Goal: Transaction & Acquisition: Purchase product/service

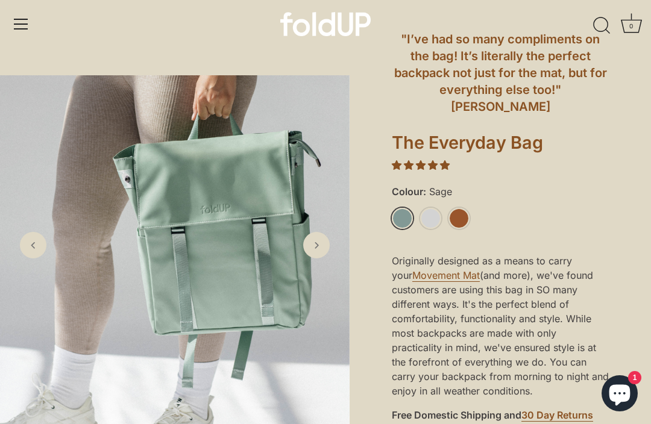
scroll to position [99, 0]
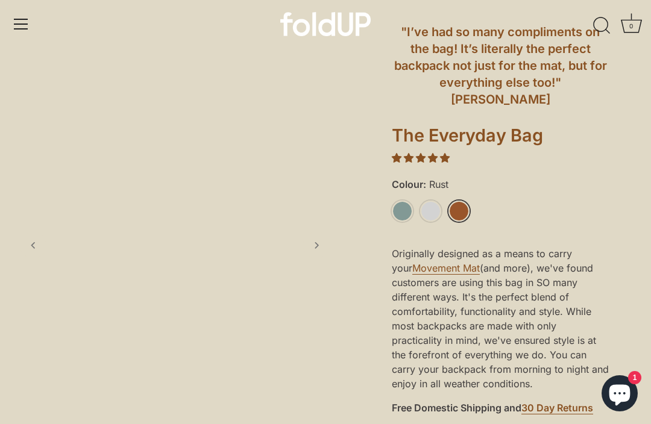
click at [469, 201] on link "Rust" at bounding box center [459, 211] width 21 height 21
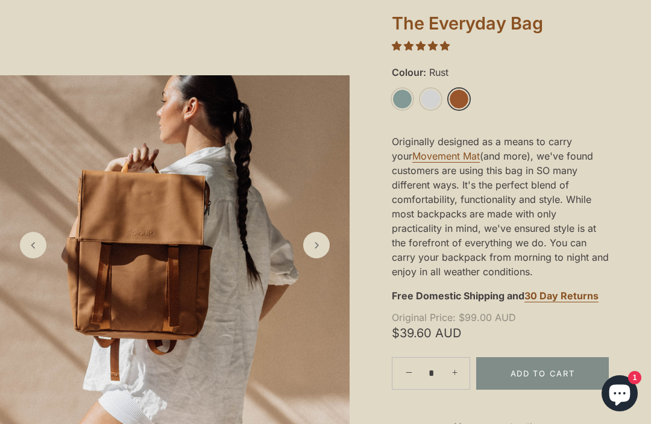
scroll to position [212, 0]
click at [324, 259] on link "Next slide" at bounding box center [316, 245] width 27 height 27
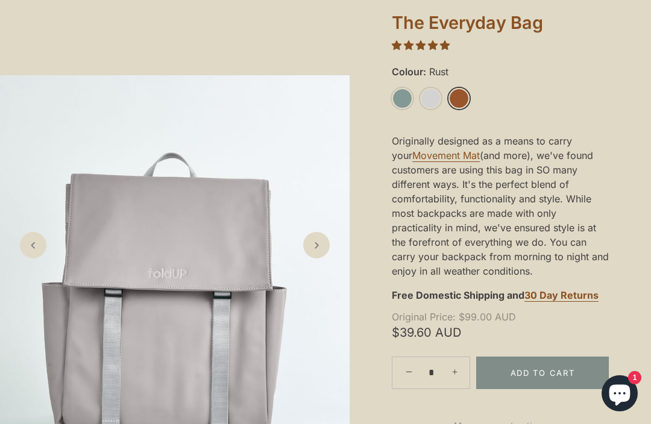
click at [330, 247] on img at bounding box center [175, 249] width 350 height 349
click at [324, 251] on img at bounding box center [175, 249] width 350 height 349
click at [316, 251] on icon "Next slide" at bounding box center [316, 245] width 12 height 12
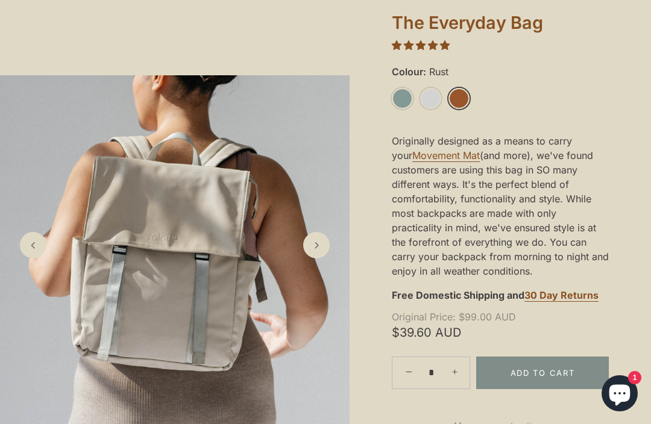
click at [319, 251] on icon "Next slide" at bounding box center [316, 245] width 12 height 12
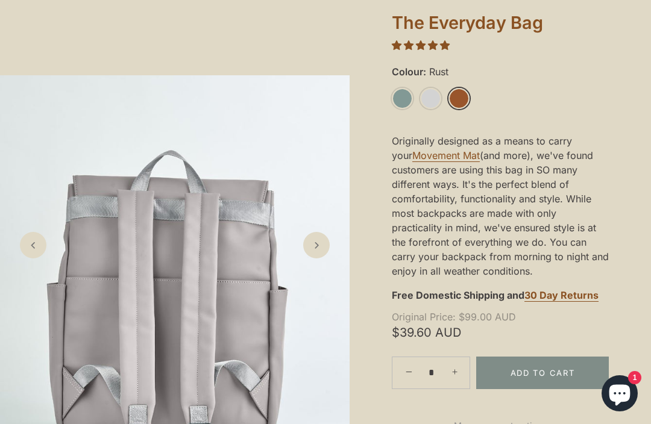
click at [321, 251] on icon "Next slide" at bounding box center [316, 245] width 12 height 12
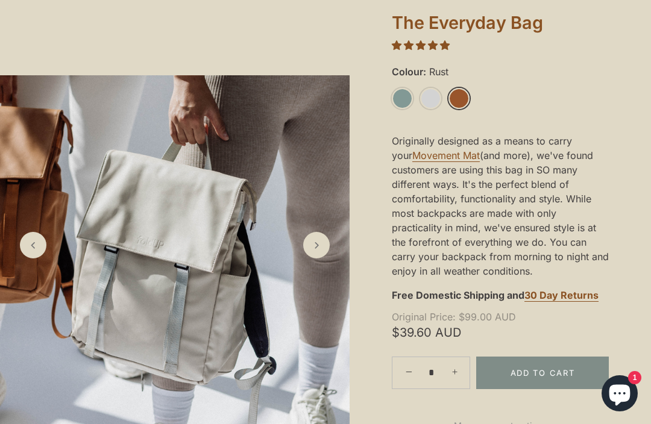
click at [322, 251] on icon "Next slide" at bounding box center [316, 245] width 12 height 12
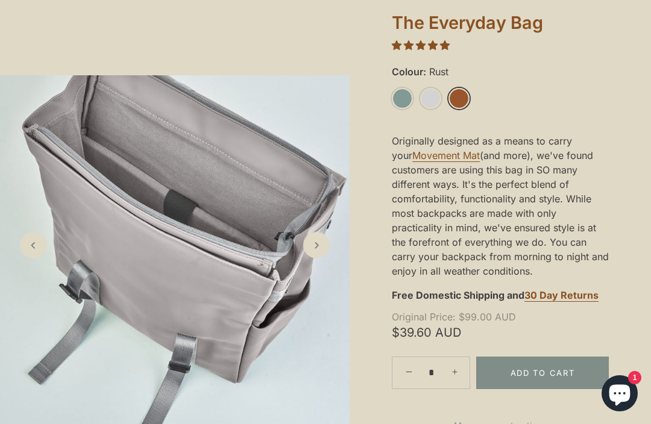
click at [322, 251] on icon "Next slide" at bounding box center [316, 245] width 12 height 12
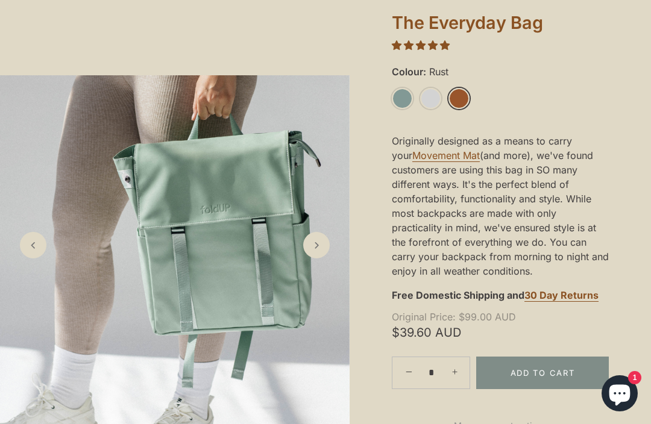
click at [45, 259] on link "Previous slide" at bounding box center [33, 245] width 27 height 27
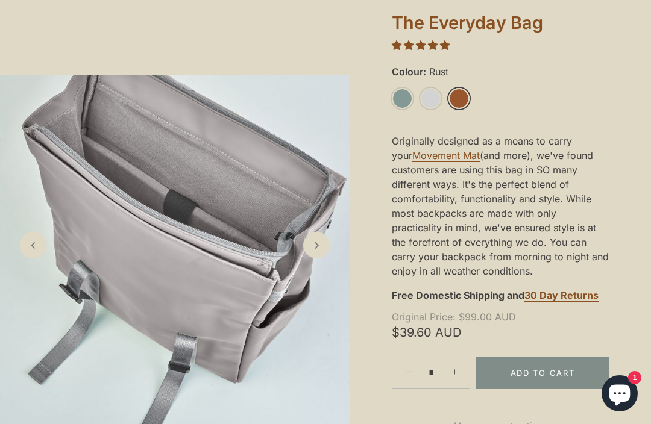
click at [327, 253] on img at bounding box center [175, 249] width 350 height 349
click at [324, 259] on link "Next slide" at bounding box center [316, 245] width 27 height 27
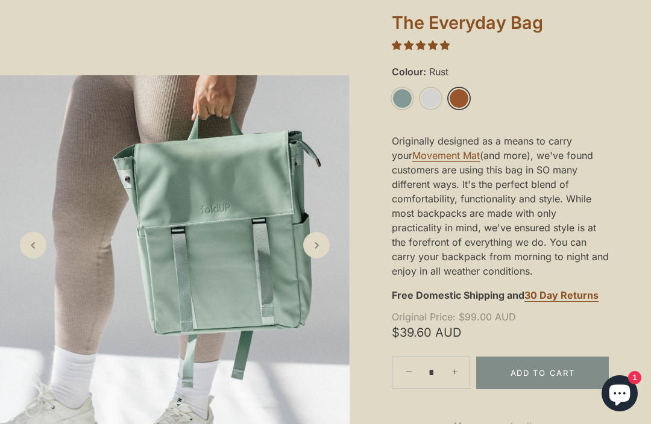
click at [324, 259] on link "Next slide" at bounding box center [316, 245] width 27 height 27
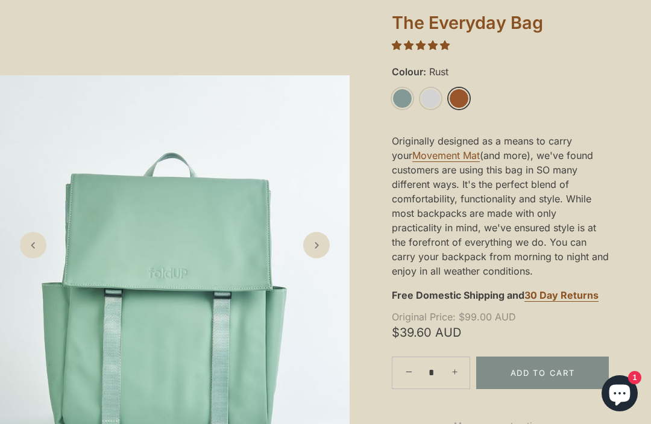
click at [323, 258] on link "Next slide" at bounding box center [316, 245] width 27 height 27
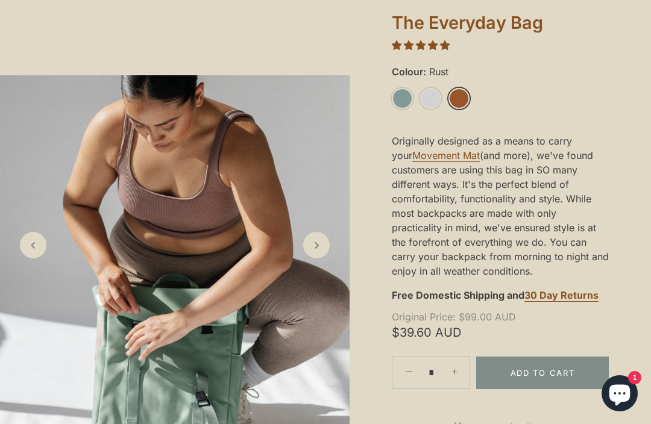
click at [323, 255] on link "Next slide" at bounding box center [316, 245] width 27 height 27
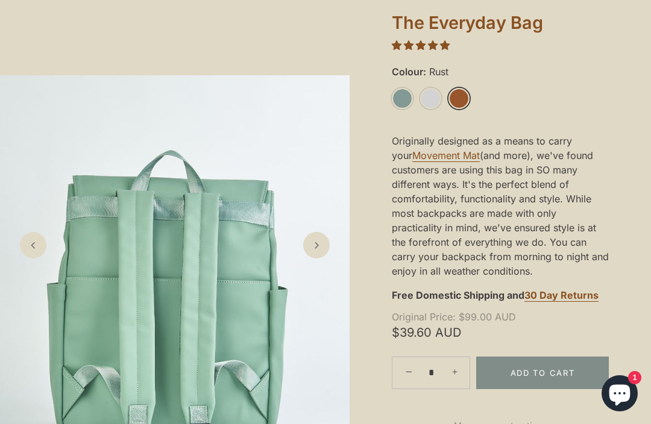
click at [326, 259] on link "Next slide" at bounding box center [316, 245] width 27 height 27
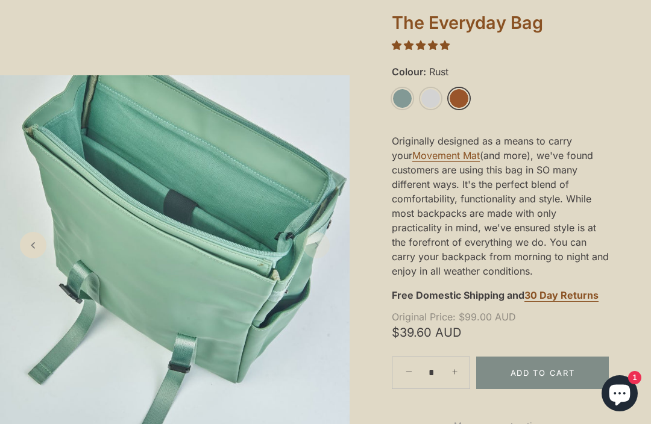
click at [330, 260] on img at bounding box center [175, 249] width 350 height 349
click at [322, 251] on icon "Next slide" at bounding box center [316, 245] width 12 height 12
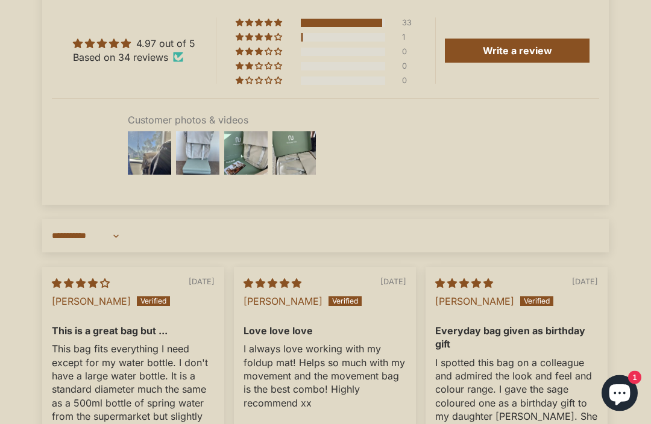
scroll to position [1940, 0]
click at [156, 157] on img at bounding box center [149, 153] width 48 height 48
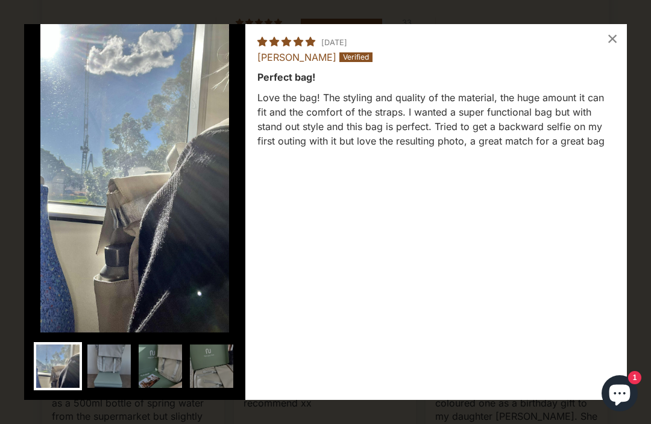
click at [121, 391] on img at bounding box center [109, 366] width 48 height 48
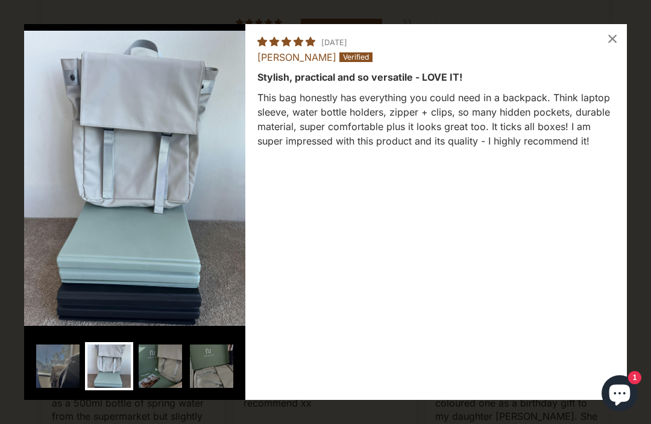
click at [164, 391] on img at bounding box center [160, 366] width 48 height 48
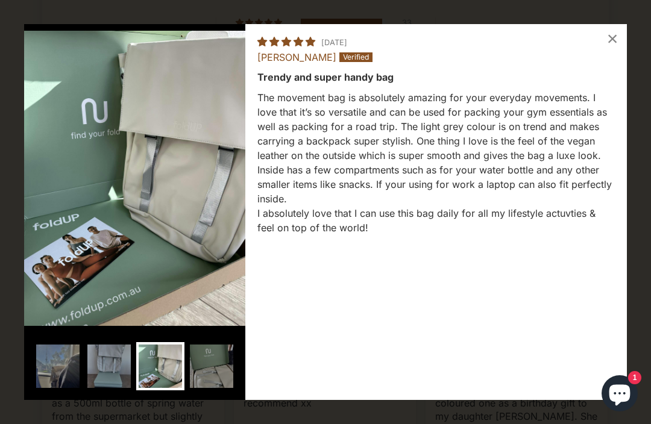
click at [222, 391] on img at bounding box center [211, 366] width 48 height 48
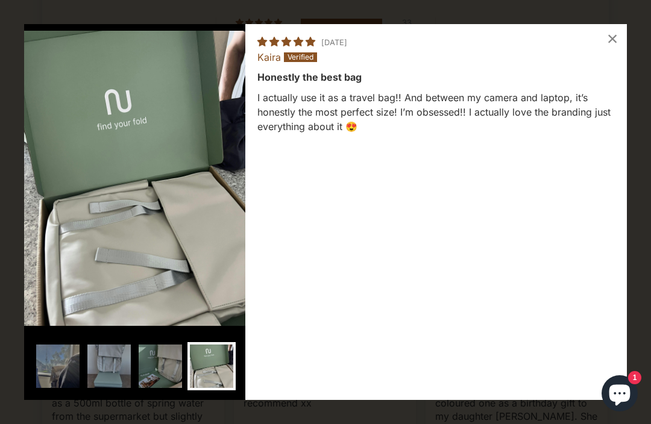
click at [607, 36] on div "×" at bounding box center [612, 38] width 29 height 29
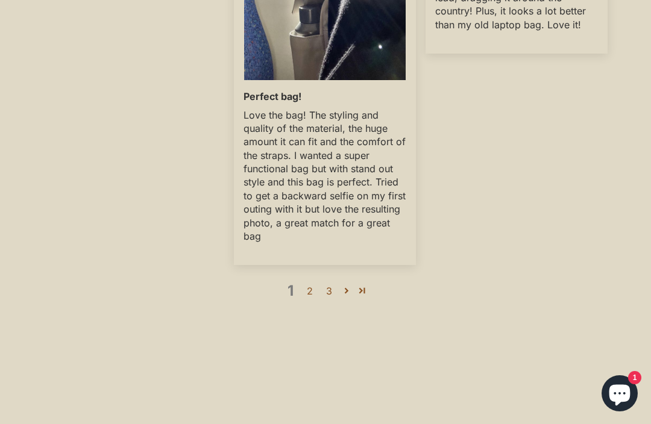
scroll to position [2650, 0]
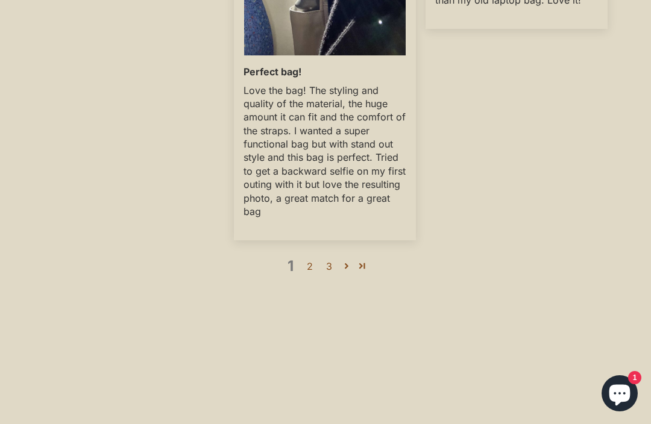
click at [329, 259] on link "3" at bounding box center [329, 266] width 19 height 14
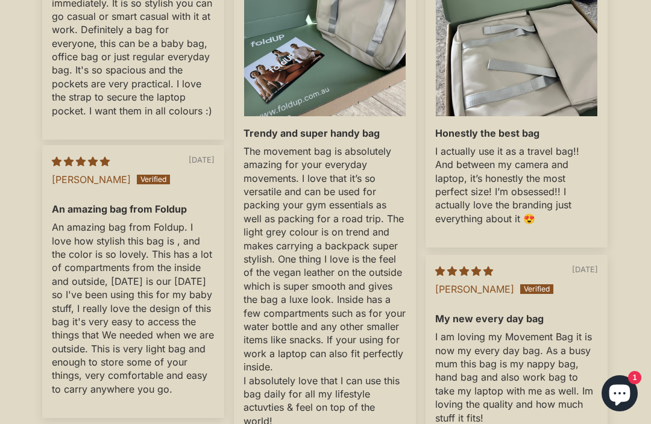
scroll to position [2369, 0]
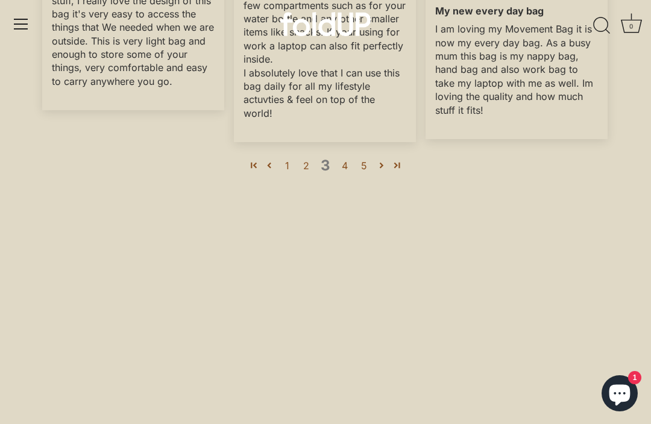
click at [344, 159] on link "4" at bounding box center [344, 166] width 19 height 14
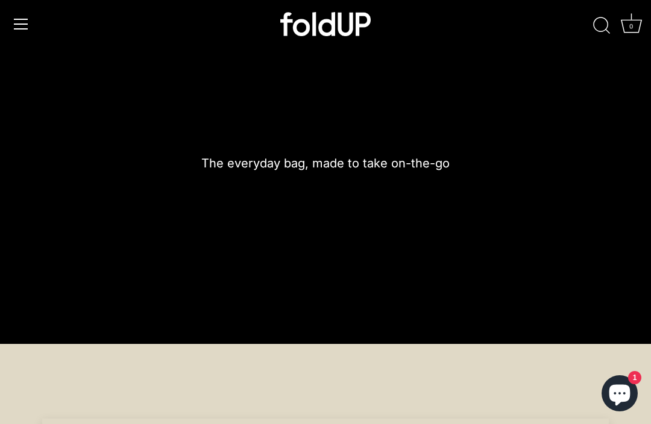
scroll to position [1488, 0]
